Goal: Complete application form

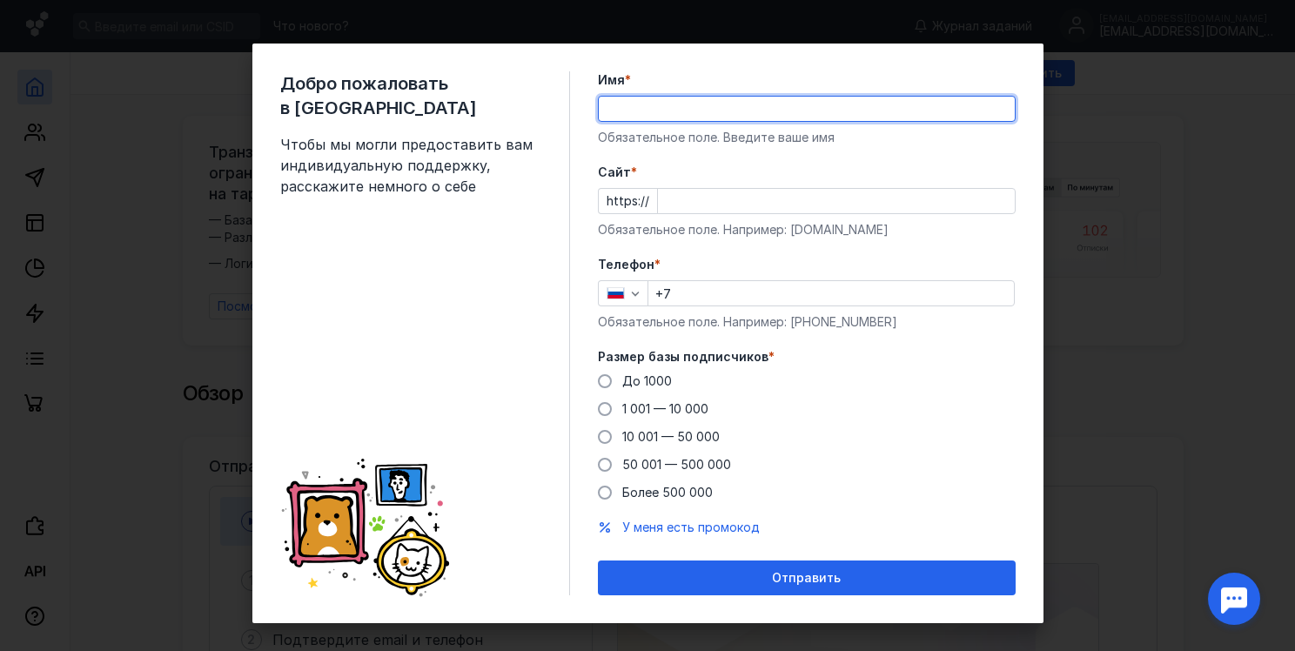
click at [682, 110] on input "Имя *" at bounding box center [807, 109] width 416 height 24
type input "[PERSON_NAME]"
click at [718, 200] on input "Cайт *" at bounding box center [836, 201] width 357 height 24
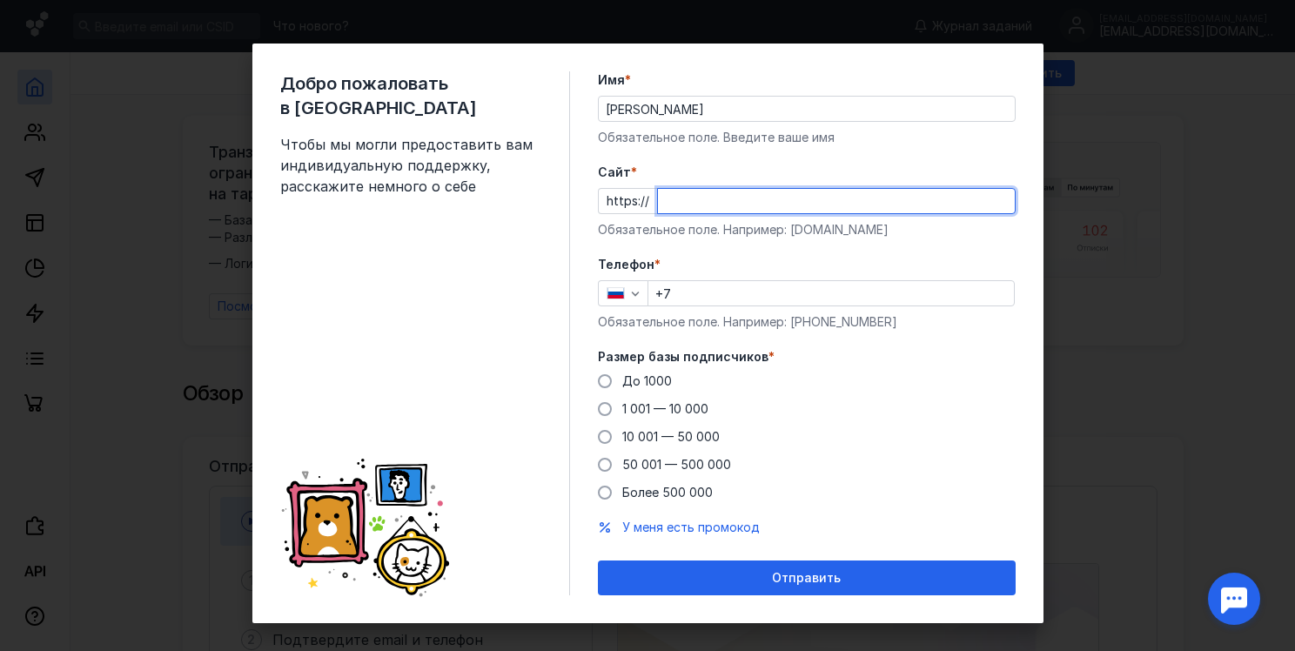
paste input "[DOMAIN_NAME][URL]"
type input "[DOMAIN_NAME][URL]"
click at [690, 295] on input "+7" at bounding box center [831, 293] width 366 height 24
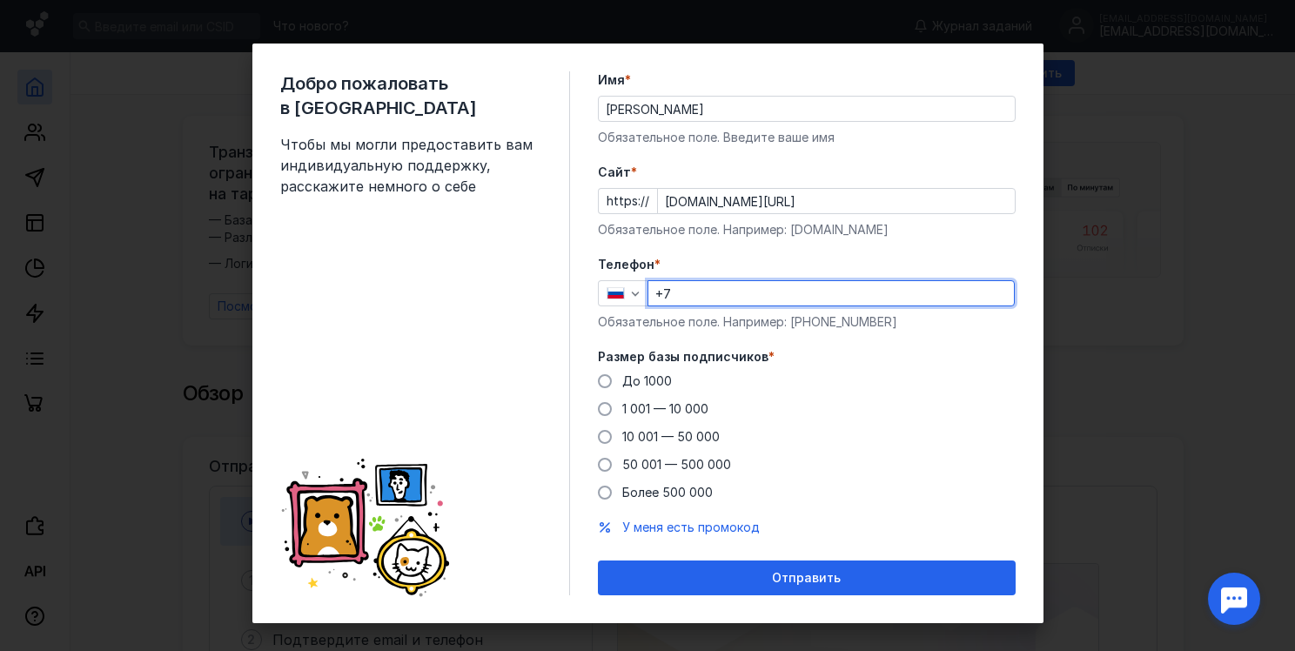
type input "[PHONE_NUMBER]"
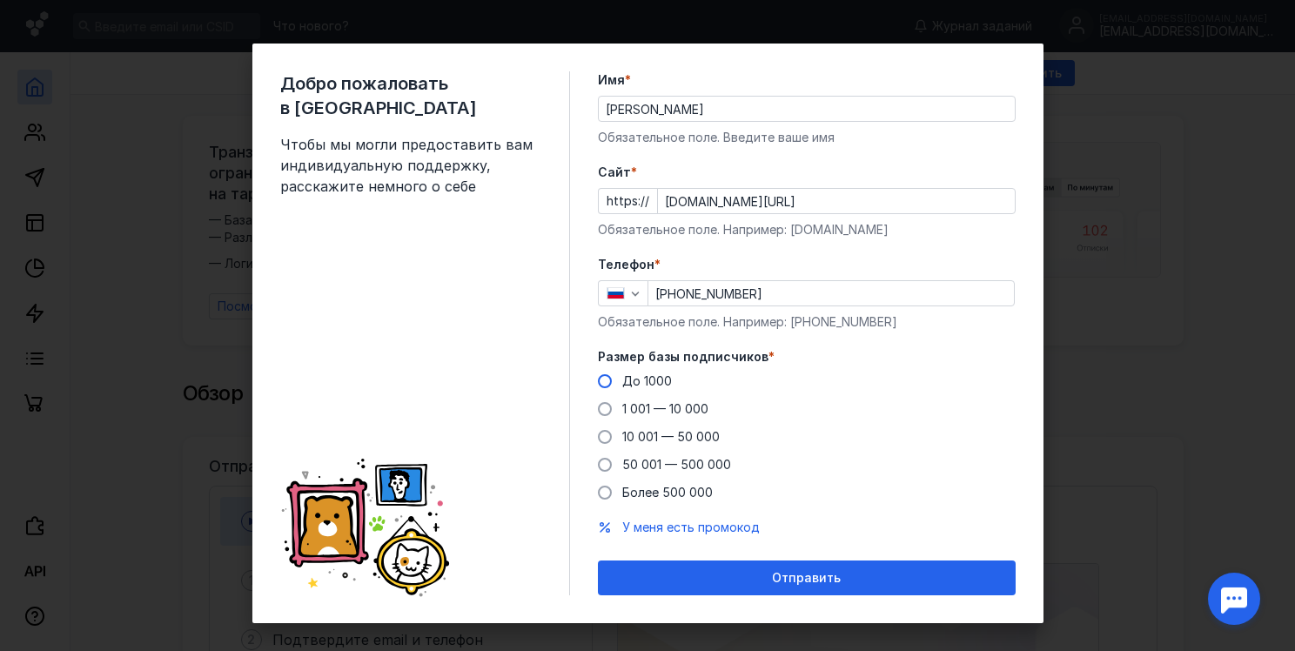
click at [598, 381] on span at bounding box center [605, 381] width 14 height 14
click at [0, 0] on input "До 1000" at bounding box center [0, 0] width 0 height 0
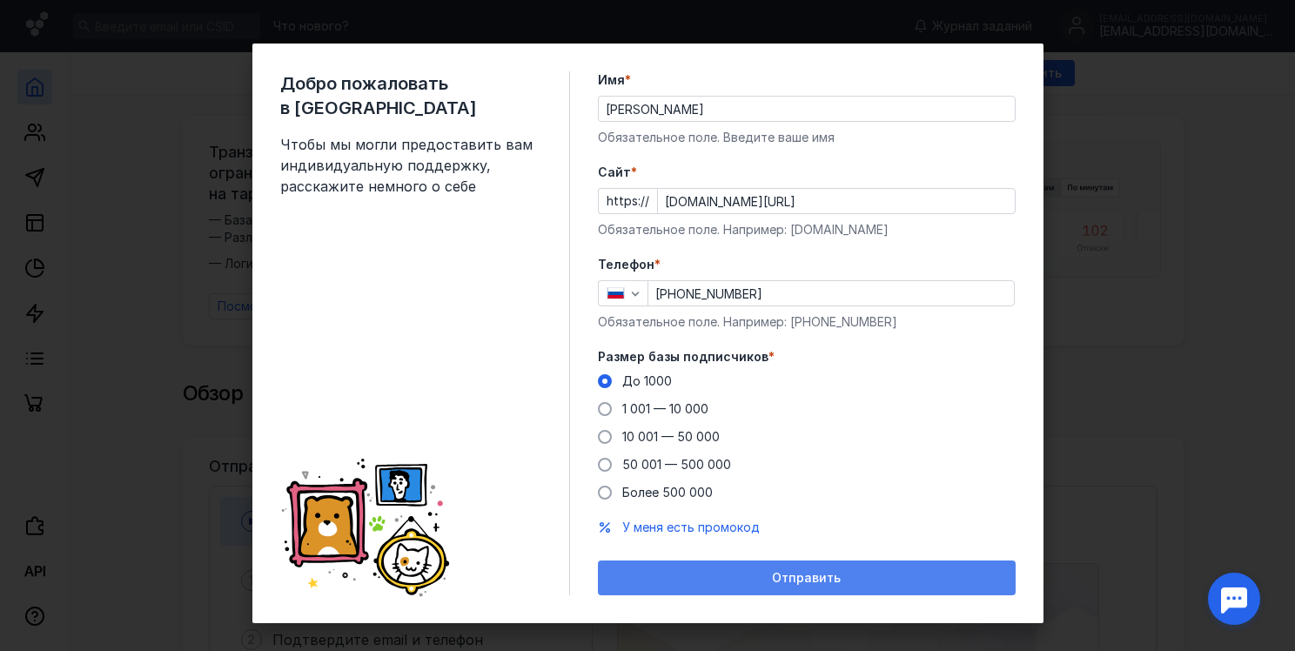
click at [758, 574] on div "Отправить" at bounding box center [807, 578] width 400 height 15
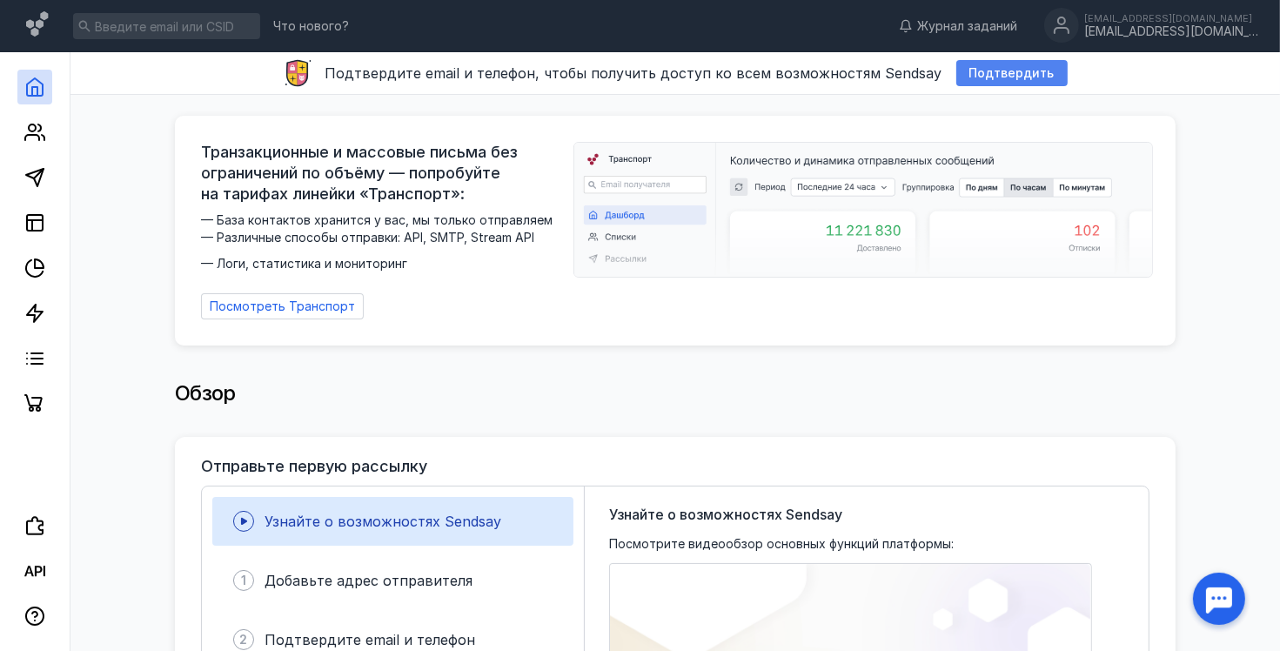
click at [980, 76] on span "Подтвердить" at bounding box center [1012, 73] width 85 height 15
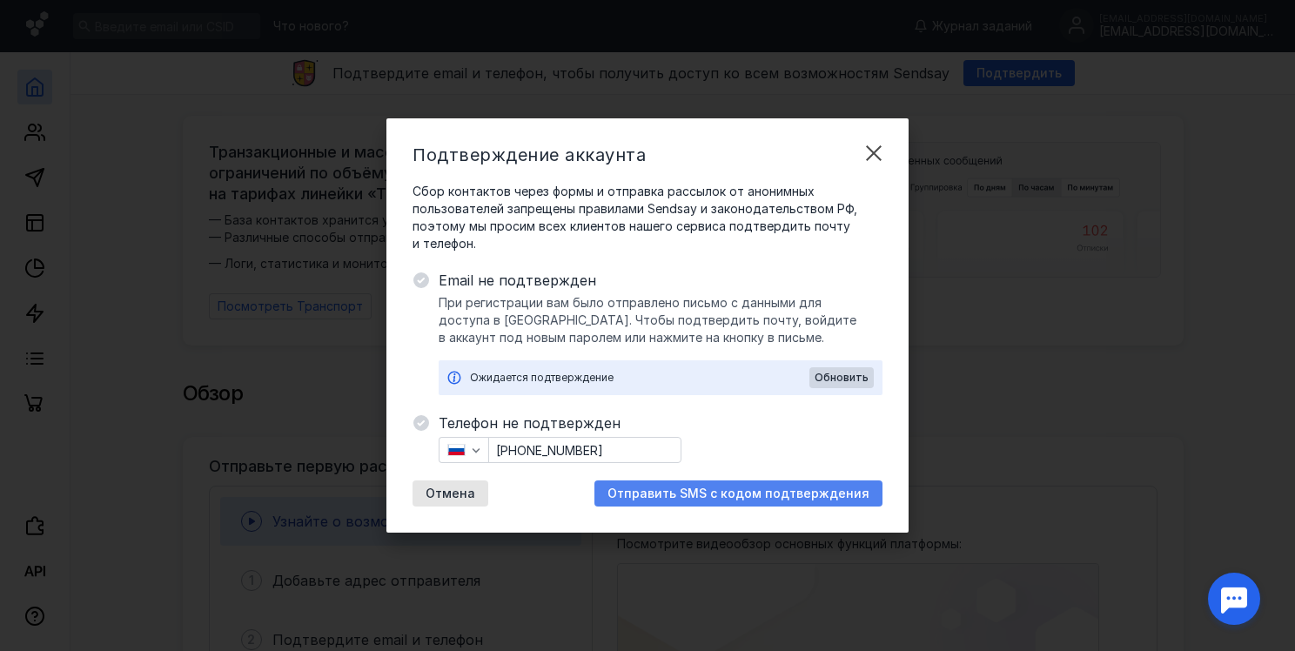
click at [733, 492] on span "Отправить SMS с кодом подтверждения" at bounding box center [738, 494] width 262 height 15
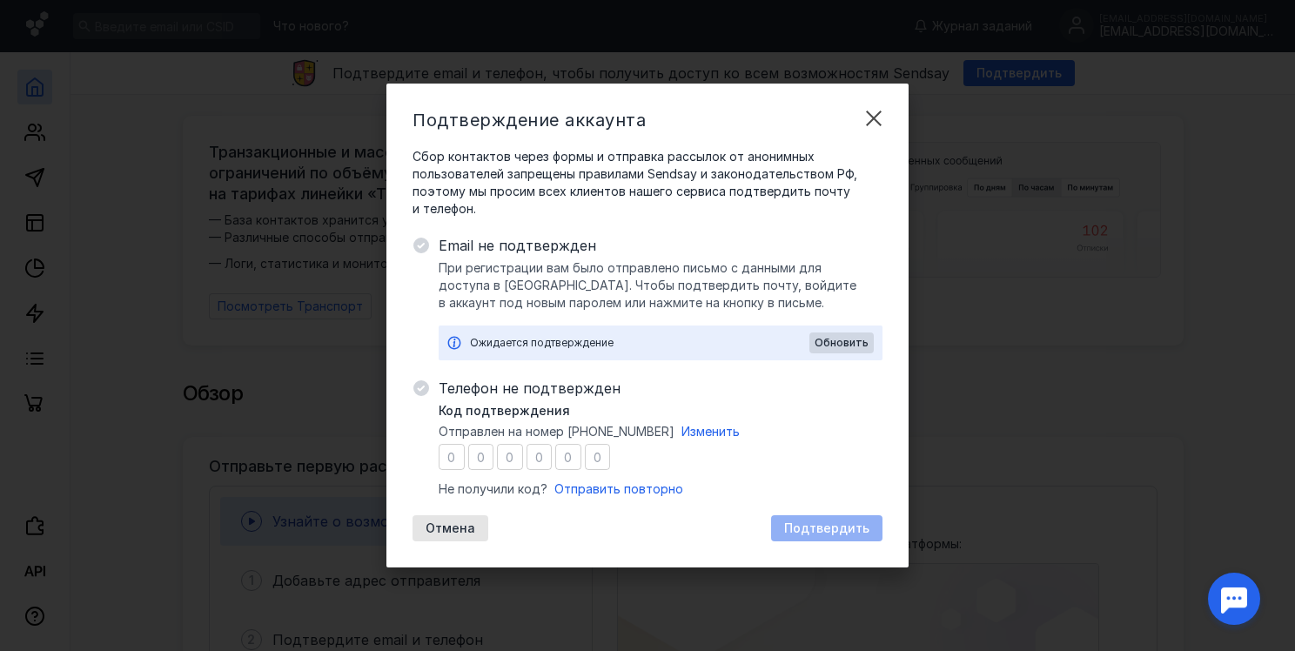
type input "1"
type input "8"
type input "9"
type input "3"
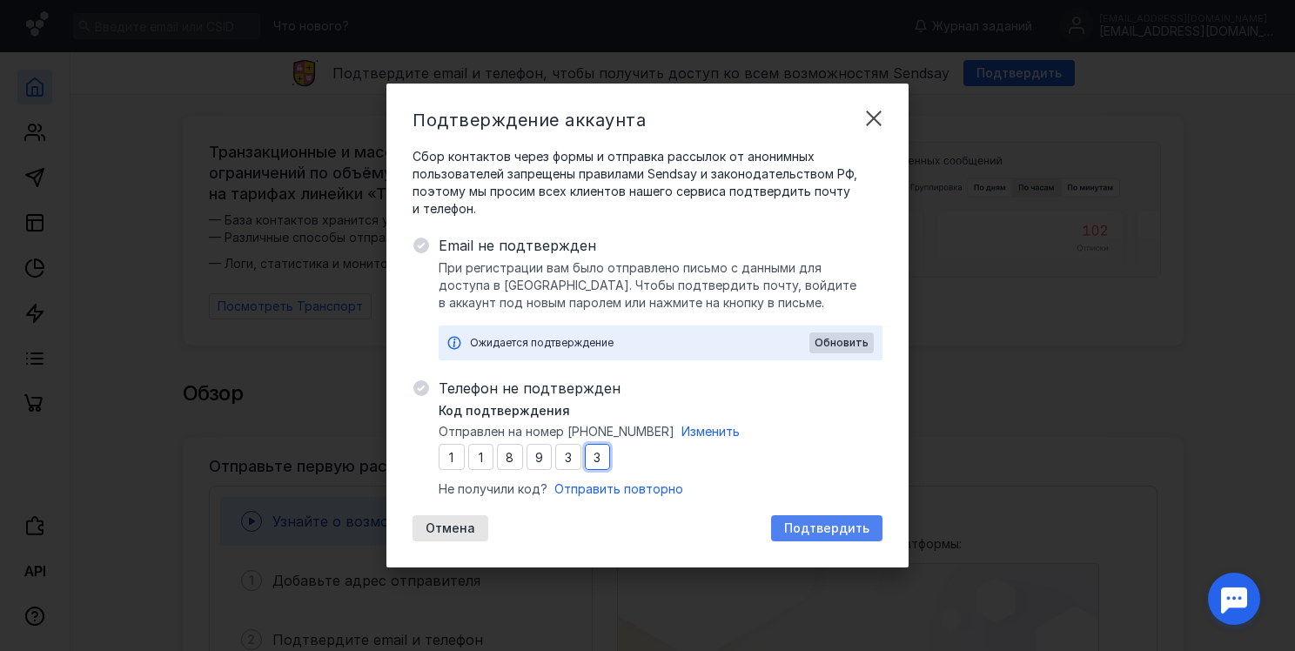
type input "3"
click at [808, 527] on span "Подтвердить" at bounding box center [826, 528] width 85 height 15
